Goal: Check status

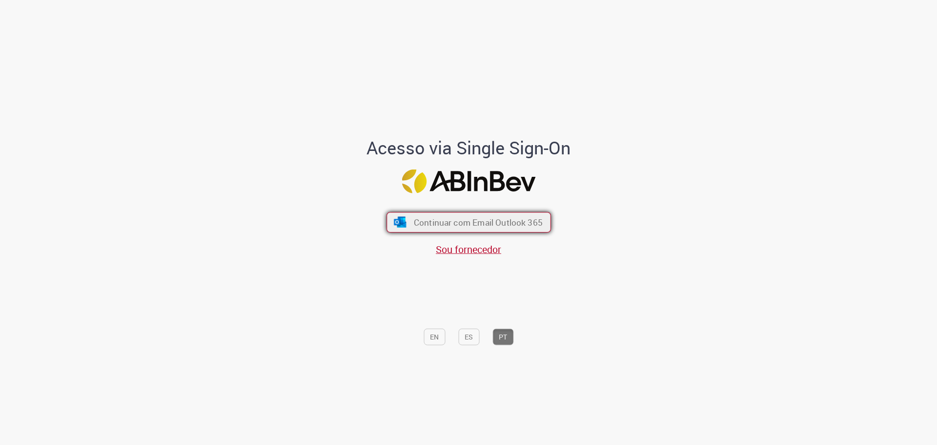
click at [470, 224] on span "Continuar com Email Outlook 365" at bounding box center [477, 221] width 129 height 11
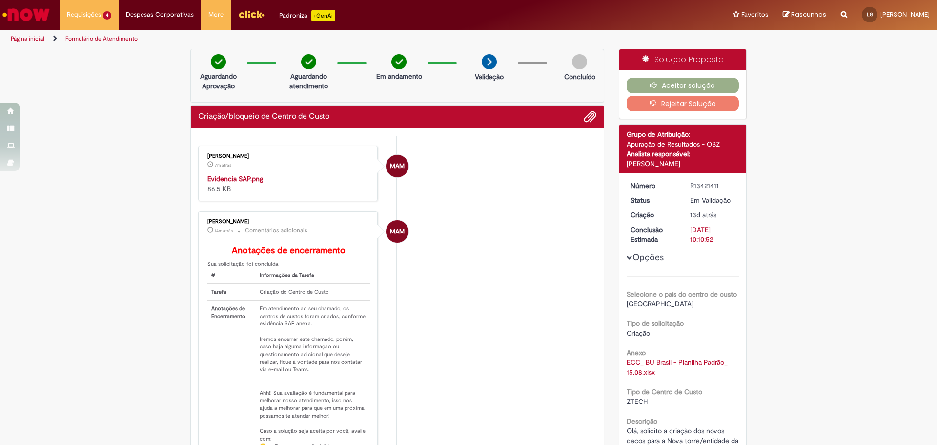
click at [290, 174] on img "Histórico de tíquete" at bounding box center [288, 174] width 163 height 0
click at [301, 174] on img "Histórico de tíquete" at bounding box center [288, 174] width 163 height 0
drag, startPoint x: 340, startPoint y: 189, endPoint x: 295, endPoint y: 192, distance: 45.4
click at [295, 174] on img "Histórico de tíquete" at bounding box center [288, 174] width 163 height 0
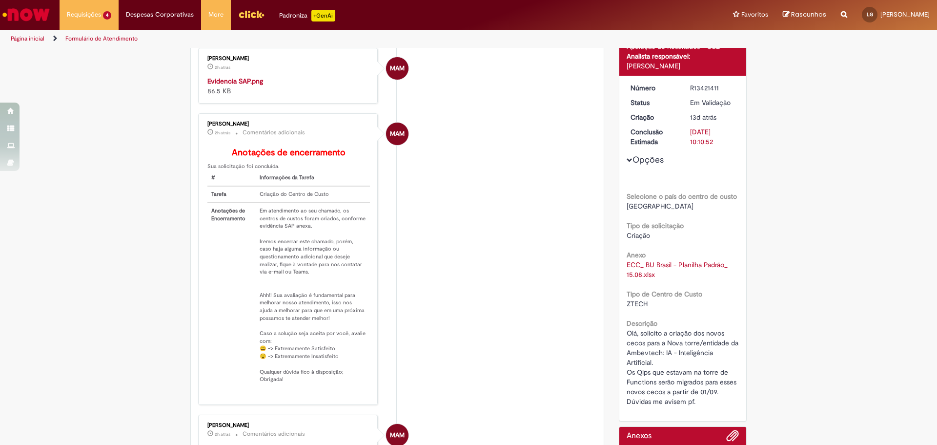
scroll to position [342, 0]
